Goal: Task Accomplishment & Management: Manage account settings

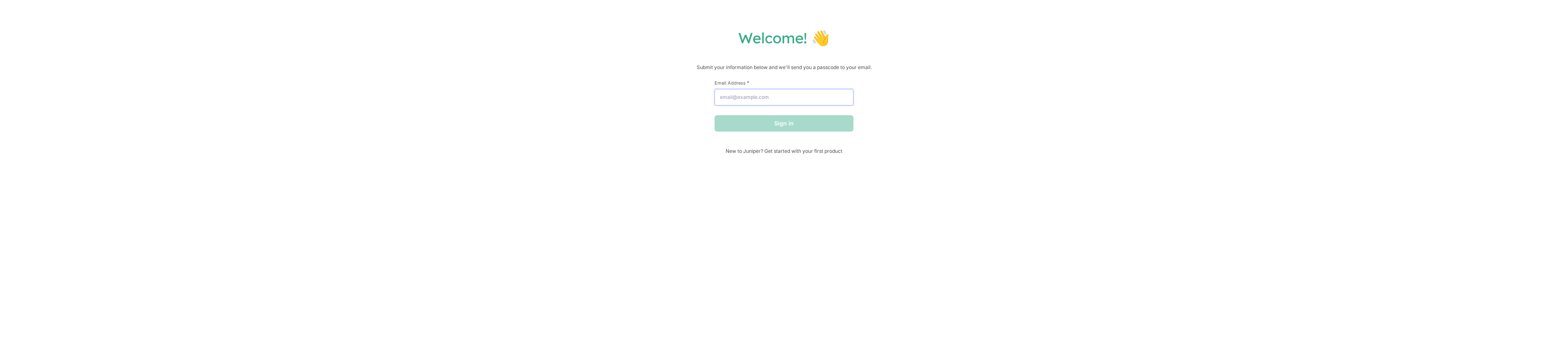
click at [757, 100] on input "Email Address *" at bounding box center [784, 96] width 139 height 16
click at [790, 125] on button "Sign in" at bounding box center [784, 123] width 139 height 16
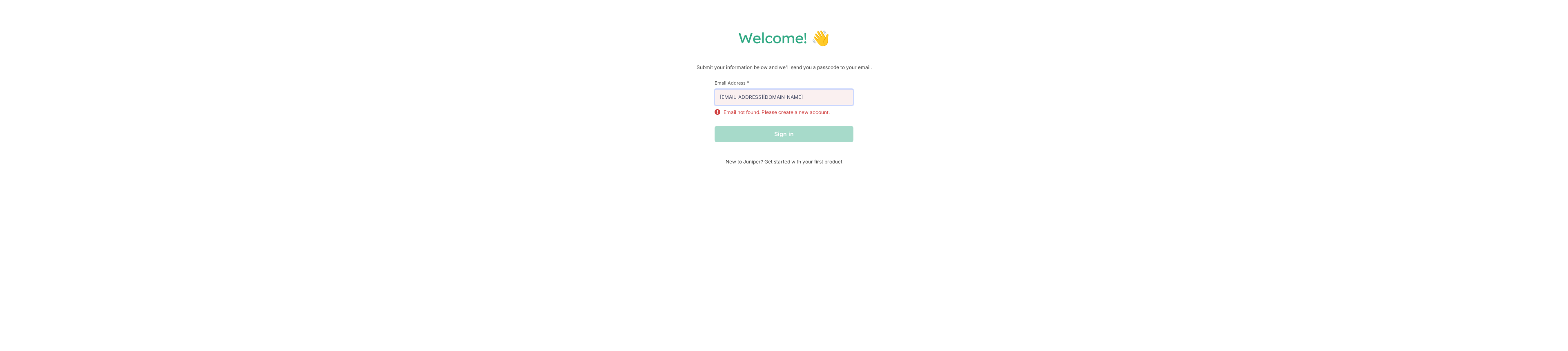
click at [803, 102] on input "[EMAIL_ADDRESS][DOMAIN_NAME]" at bounding box center [784, 96] width 139 height 16
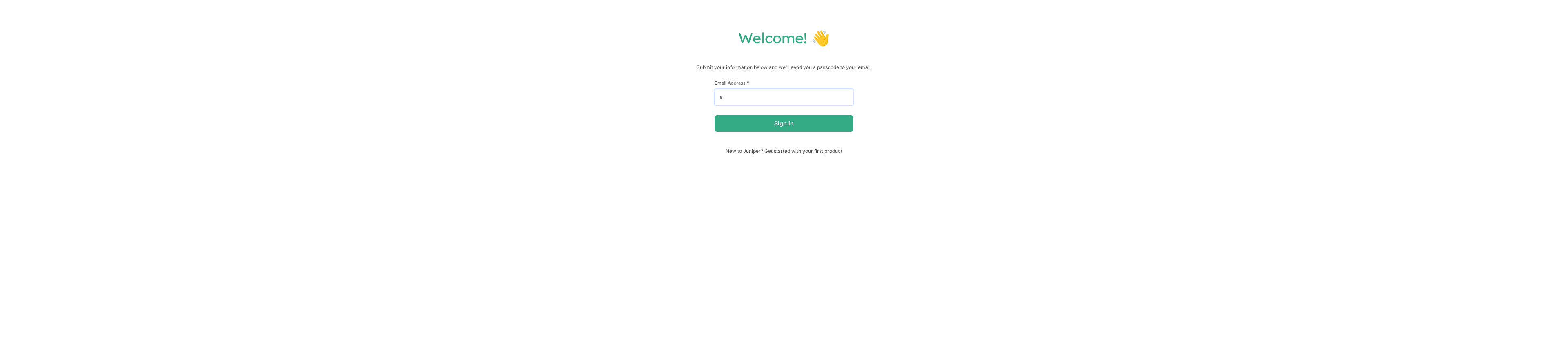
type input "[PERSON_NAME][EMAIL_ADDRESS][DOMAIN_NAME]"
click at [797, 129] on button "Sign in" at bounding box center [784, 123] width 139 height 16
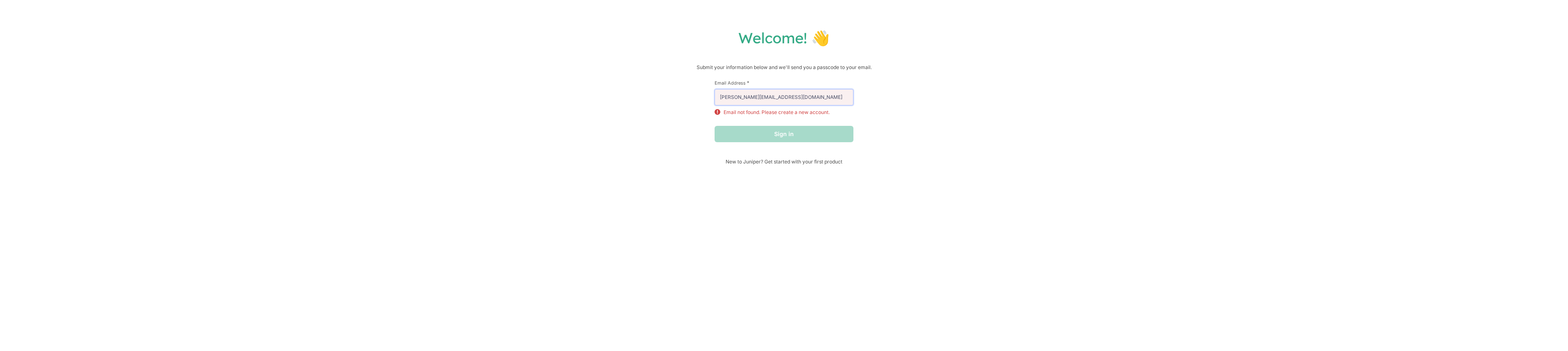
click at [799, 92] on input "[PERSON_NAME][EMAIL_ADDRESS][DOMAIN_NAME]" at bounding box center [784, 96] width 139 height 16
click at [799, 92] on input "[PERSON_NAME][EMAIL_ADDRESS][DOMAIN_NAME]" at bounding box center [784, 96] width 139 height 16
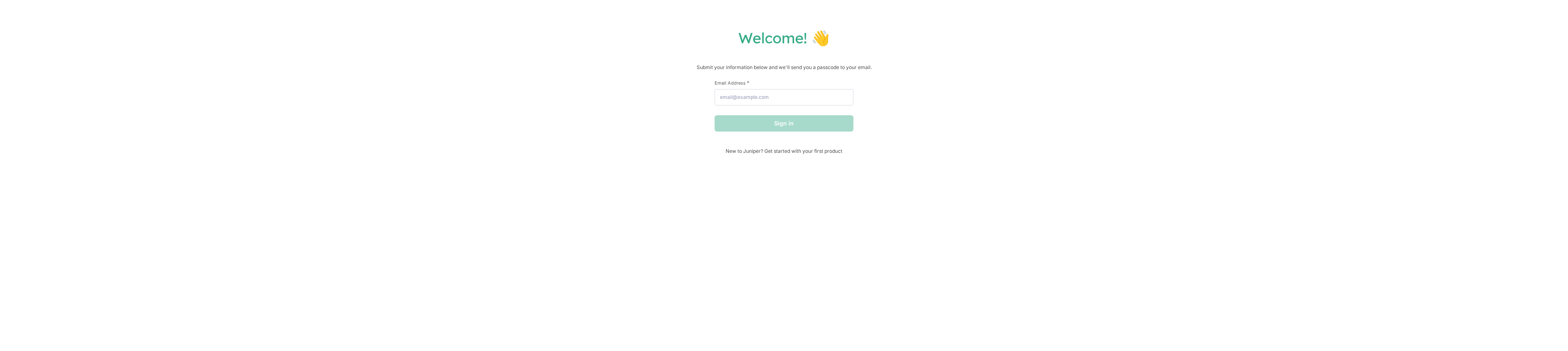
click at [331, 142] on div "Welcome! 👋 Submit your information below and we'll send you a passcode to your …" at bounding box center [784, 91] width 1552 height 125
